Goal: Task Accomplishment & Management: Manage account settings

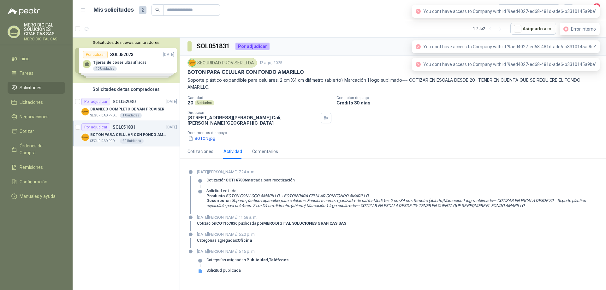
click at [546, 176] on div "[DATE][PERSON_NAME] 7:24 a. m. Cotización COT167836 marcada para recotización S…" at bounding box center [397, 191] width 401 height 45
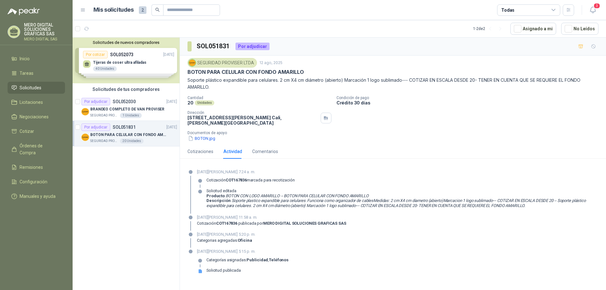
click at [606, 68] on div "SEGURIDAD PROVISER LTDA [DATE] BOTON PARA CELULAR CON FONDO AMARILLO Soporte pl…" at bounding box center [393, 100] width 426 height 89
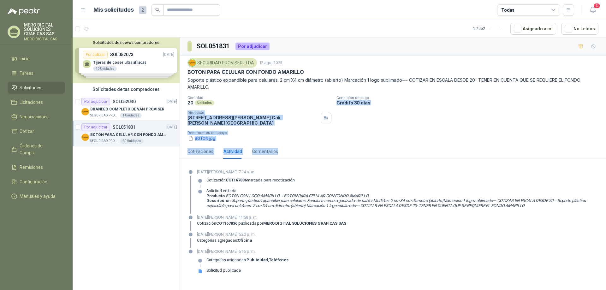
drag, startPoint x: 606, startPoint y: 101, endPoint x: 606, endPoint y: 168, distance: 66.9
click at [606, 167] on div "SOL051831 Por adjudicar SEGURIDAD PROVISER LTDA [DATE] BOTON PARA CELULAR CON F…" at bounding box center [393, 161] width 426 height 247
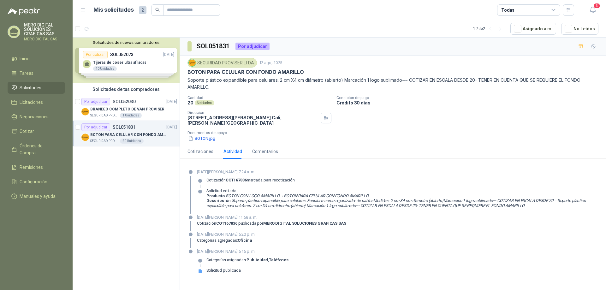
drag, startPoint x: 601, startPoint y: 195, endPoint x: 463, endPoint y: 230, distance: 142.8
click at [601, 197] on section "[DATE][PERSON_NAME] 7:24 a. m. Cotización COT167836 marcada para recotización S…" at bounding box center [393, 224] width 426 height 121
click at [425, 220] on div "[DATE][PERSON_NAME] 11:58 a. m. Cotización COT167836 publicada por MERO DIGITAL…" at bounding box center [392, 222] width 411 height 16
click at [223, 268] on div "Solicitud publicada" at bounding box center [223, 270] width 34 height 5
click at [230, 270] on div "Solicitud publicada" at bounding box center [223, 270] width 34 height 5
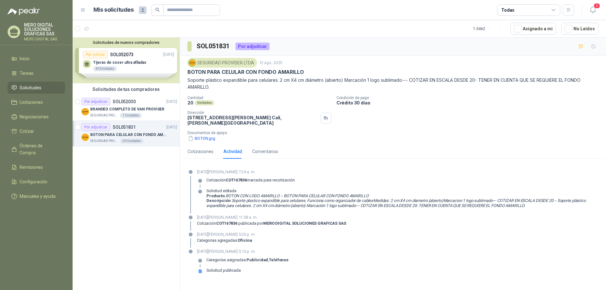
drag, startPoint x: 225, startPoint y: 258, endPoint x: 232, endPoint y: 257, distance: 7.4
click at [228, 258] on p "Categorías asignadas: Publicidad , Teléfonos" at bounding box center [247, 260] width 82 height 5
click at [330, 252] on div "[DATE][PERSON_NAME] 5:15 p. m. Categorías asignadas: Publicidad , Teléfonos Sol…" at bounding box center [392, 263] width 411 height 30
click at [166, 110] on div "BRANDEO COMPLETO DE VAN PROVISER" at bounding box center [133, 109] width 87 height 8
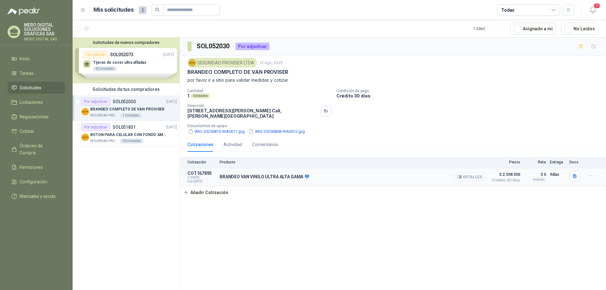
click at [291, 184] on article "COT167895 C: [DATE] Exp: [DATE] BRANDEO VAN VINILO ULTRA ALTA GAMA Detalles $ 2…" at bounding box center [393, 177] width 426 height 18
drag, startPoint x: 311, startPoint y: 180, endPoint x: 307, endPoint y: 176, distance: 5.4
click at [311, 180] on div "BRANDEO VAN VINILO ULTRA ALTA GAMA Detalles" at bounding box center [352, 177] width 265 height 13
click at [307, 176] on icon at bounding box center [307, 177] width 4 height 4
click at [133, 129] on p "SOL051831" at bounding box center [124, 127] width 23 height 4
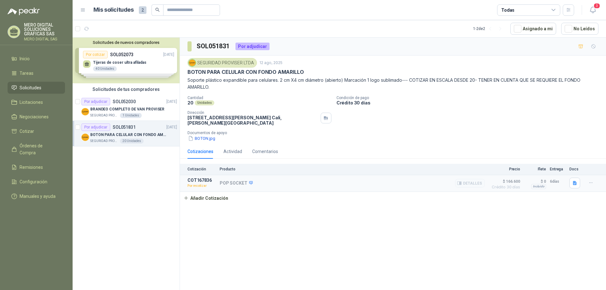
click at [196, 185] on p "Por recotizar" at bounding box center [201, 186] width 28 height 6
click at [200, 182] on p "COT167836" at bounding box center [201, 180] width 28 height 5
click at [464, 187] on div "Detalles" at bounding box center [470, 183] width 30 height 11
click at [464, 187] on button "Detalles" at bounding box center [470, 183] width 30 height 9
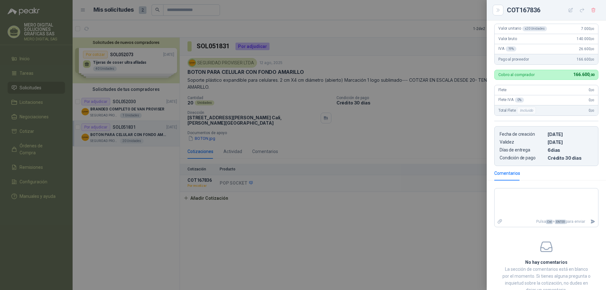
scroll to position [108, 0]
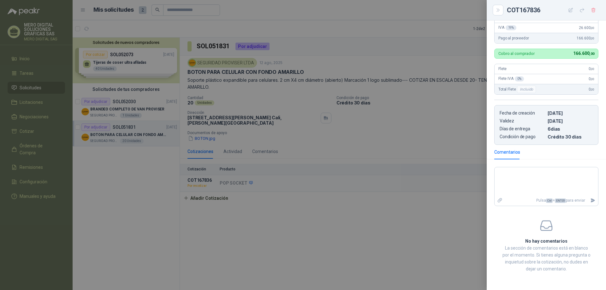
click at [395, 199] on div at bounding box center [303, 145] width 606 height 290
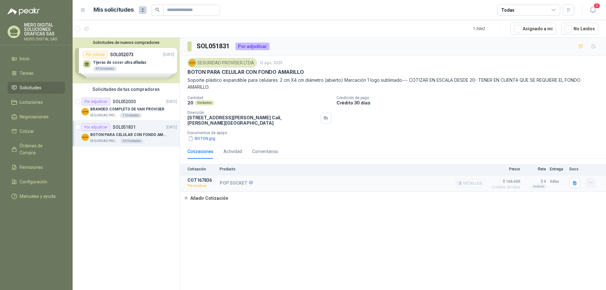
click at [591, 182] on icon "button" at bounding box center [590, 182] width 5 height 5
click at [570, 179] on button "button" at bounding box center [574, 183] width 11 height 11
click at [237, 151] on div "Actividad" at bounding box center [232, 151] width 19 height 7
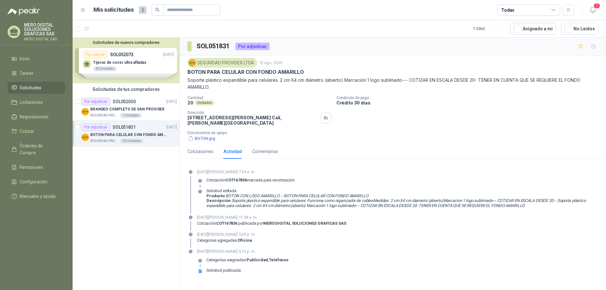
click at [259, 45] on div "Por adjudicar" at bounding box center [252, 47] width 34 height 8
click at [148, 56] on div "Solicitudes de nuevos compradores Por cotizar SOL052073 [DATE] Tijeras [PERSON_…" at bounding box center [126, 61] width 107 height 46
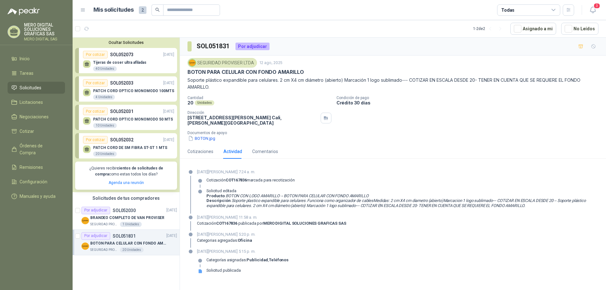
click at [148, 56] on div "Por cotizar SOL052073 [DATE]" at bounding box center [128, 55] width 91 height 8
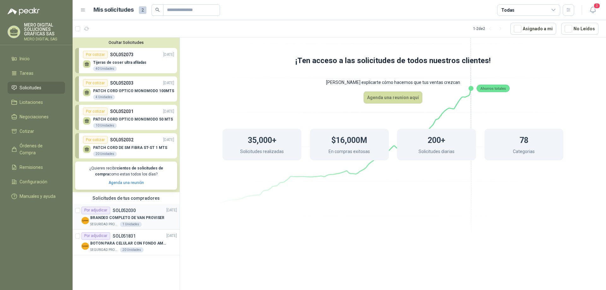
click at [120, 214] on div "Por adjudicar SOL052030" at bounding box center [108, 211] width 54 height 8
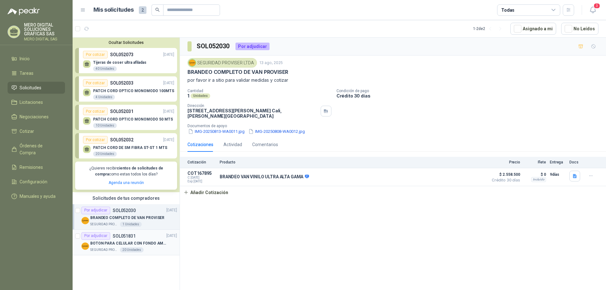
click at [81, 241] on article "Por adjudicar SOL051831 [DATE] BOTON PARA CELULAR CON FONDO AMARILLO SEGURIDAD …" at bounding box center [126, 243] width 107 height 26
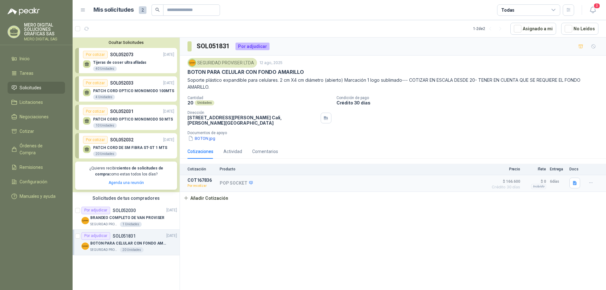
click at [100, 238] on div "Por adjudicar" at bounding box center [95, 236] width 29 height 8
